Goal: Task Accomplishment & Management: Complete application form

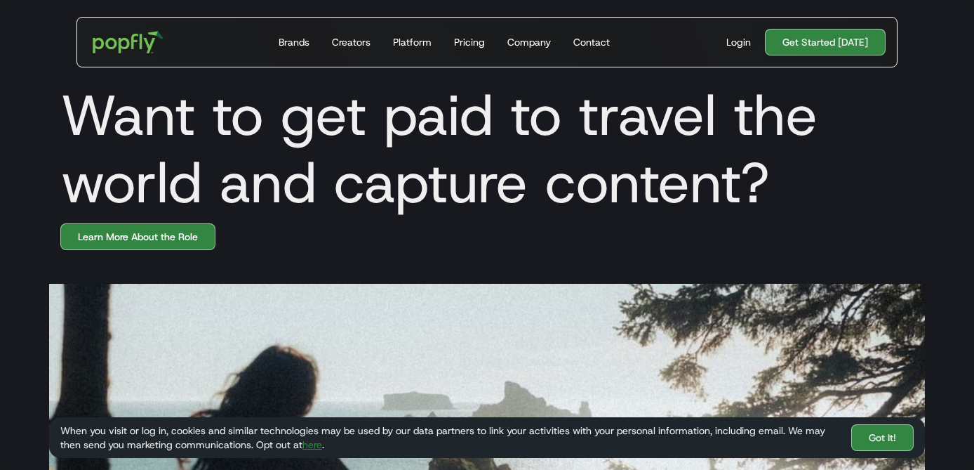
scroll to position [10, 0]
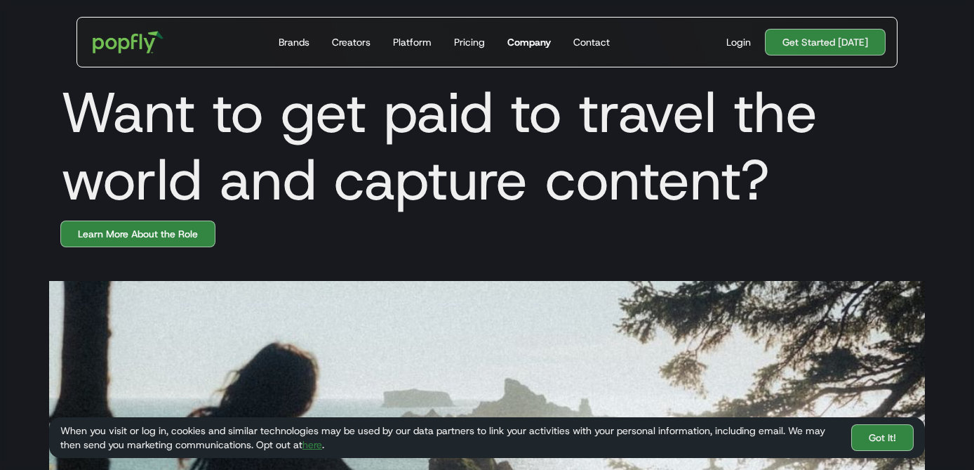
click at [540, 41] on div "Company" at bounding box center [529, 42] width 44 height 14
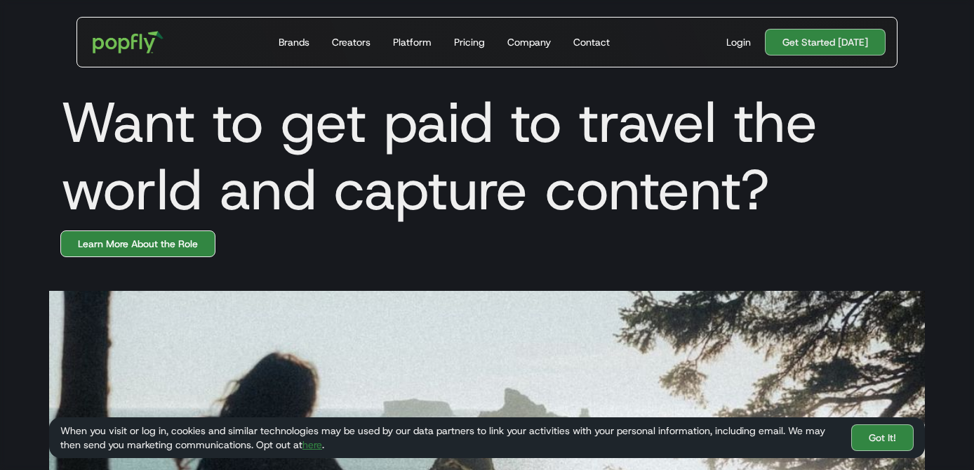
click at [201, 245] on link "Learn More About the Role" at bounding box center [137, 243] width 155 height 27
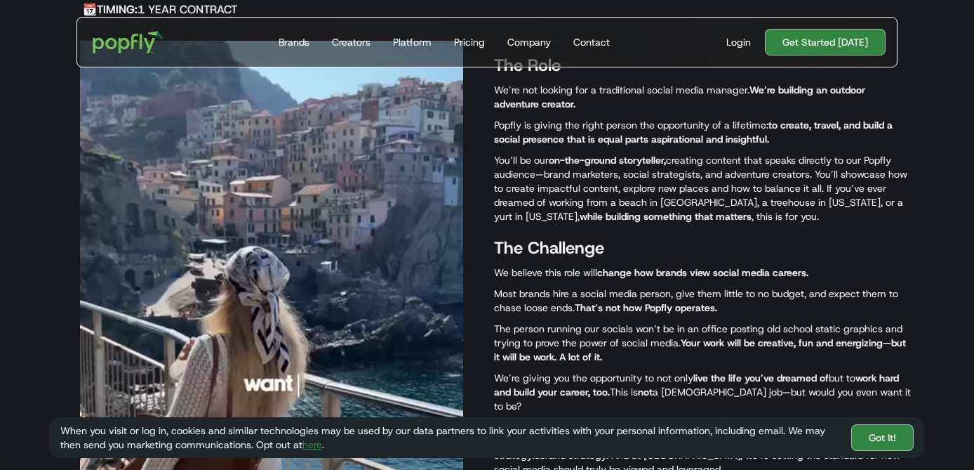
scroll to position [623, 0]
